Goal: Task Accomplishment & Management: Manage account settings

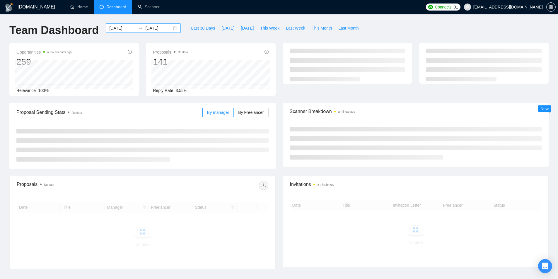
click at [171, 28] on div "[DATE] [DATE]" at bounding box center [143, 27] width 75 height 9
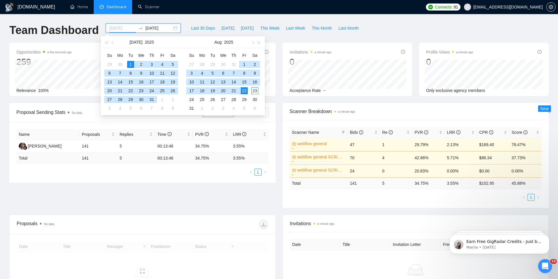
click at [131, 61] on div "1" at bounding box center [130, 64] width 7 height 7
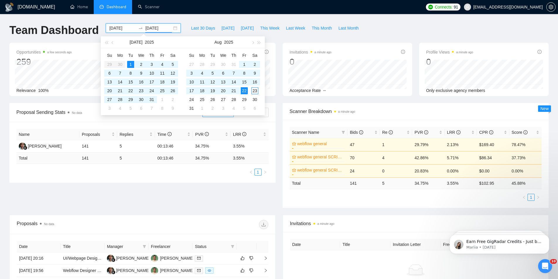
type input "[DATE]"
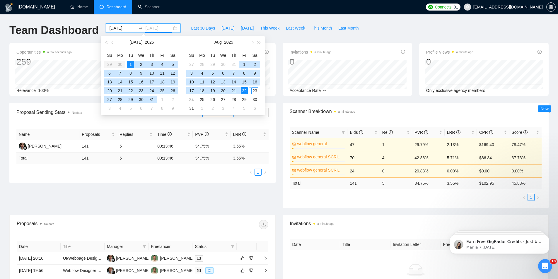
click at [256, 91] on div "23" at bounding box center [254, 90] width 7 height 7
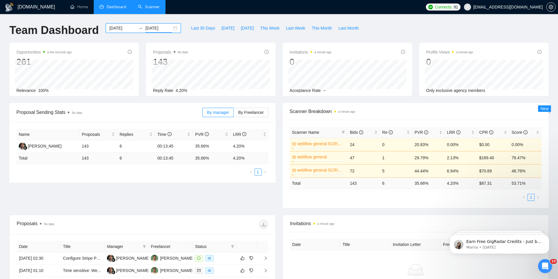
click at [153, 7] on link "Scanner" at bounding box center [149, 6] width 22 height 5
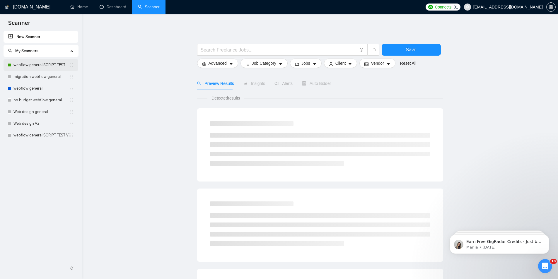
click at [39, 64] on link "webflow general SCRIPT TEST" at bounding box center [41, 65] width 56 height 12
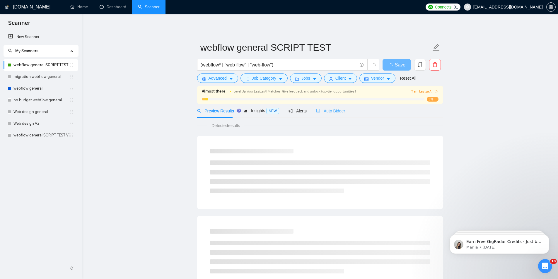
click at [328, 117] on div "Auto Bidder" at bounding box center [330, 111] width 29 height 14
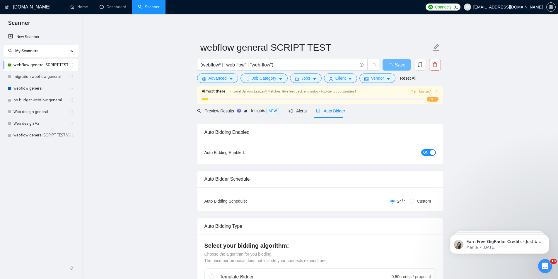
checkbox input "true"
click at [433, 152] on div "button" at bounding box center [432, 152] width 5 height 5
click at [399, 62] on span "Save" at bounding box center [397, 64] width 11 height 7
